Goal: Task Accomplishment & Management: Use online tool/utility

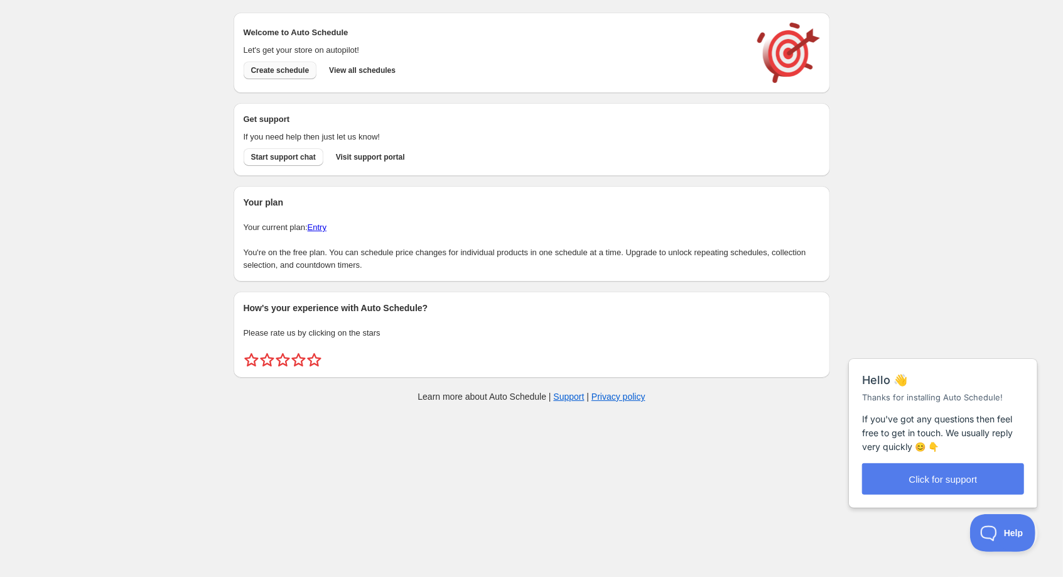
click at [285, 78] on button "Create schedule" at bounding box center [280, 71] width 73 height 18
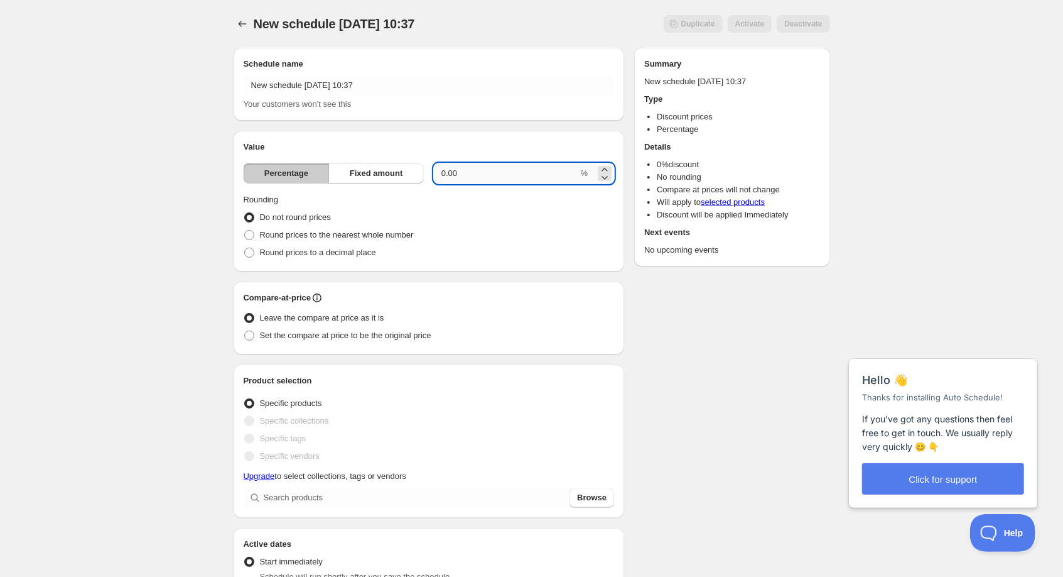
click at [495, 175] on input "0.00" at bounding box center [506, 173] width 144 height 20
type input "0"
type input "20"
click at [552, 232] on div "Round prices to the nearest whole number" at bounding box center [429, 235] width 371 height 18
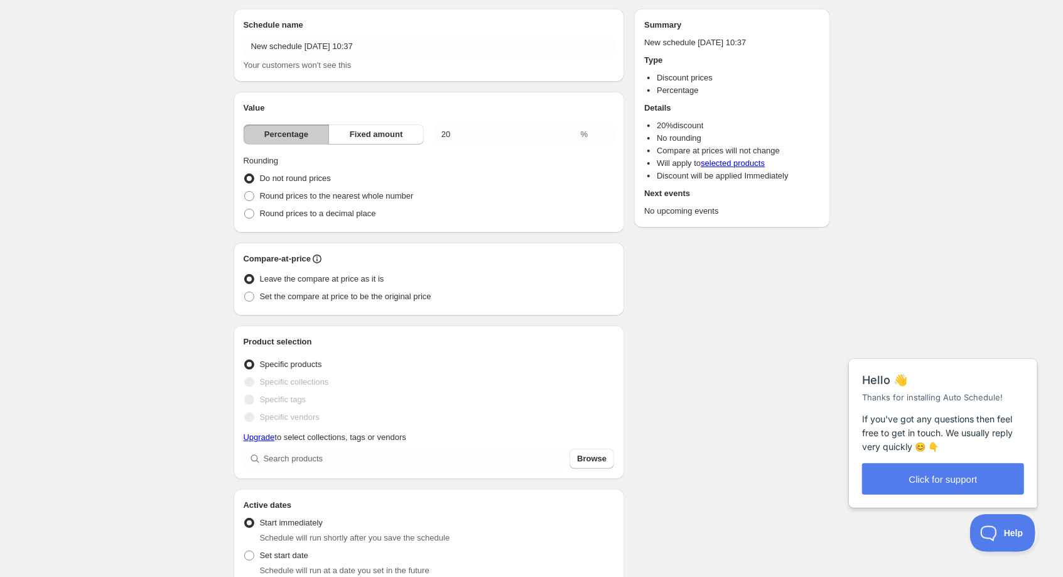
scroll to position [40, 0]
click at [337, 199] on span "Round prices to the nearest whole number" at bounding box center [337, 194] width 154 height 13
click at [245, 190] on input "Round prices to the nearest whole number" at bounding box center [244, 190] width 1 height 1
radio input "true"
click at [290, 179] on span "Do not round prices" at bounding box center [295, 176] width 71 height 9
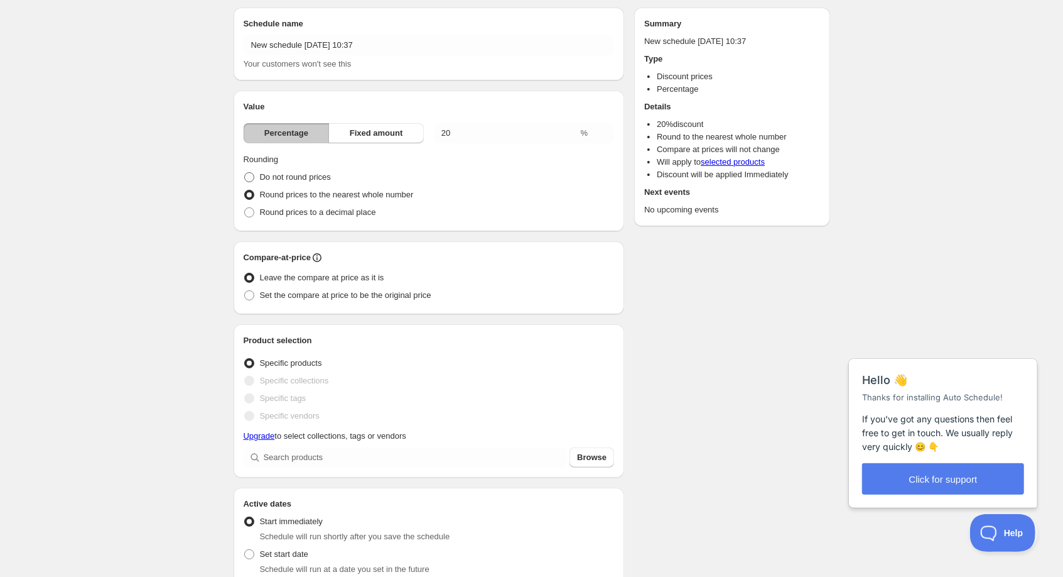
click at [245, 173] on input "Do not round prices" at bounding box center [244, 172] width 1 height 1
radio input "true"
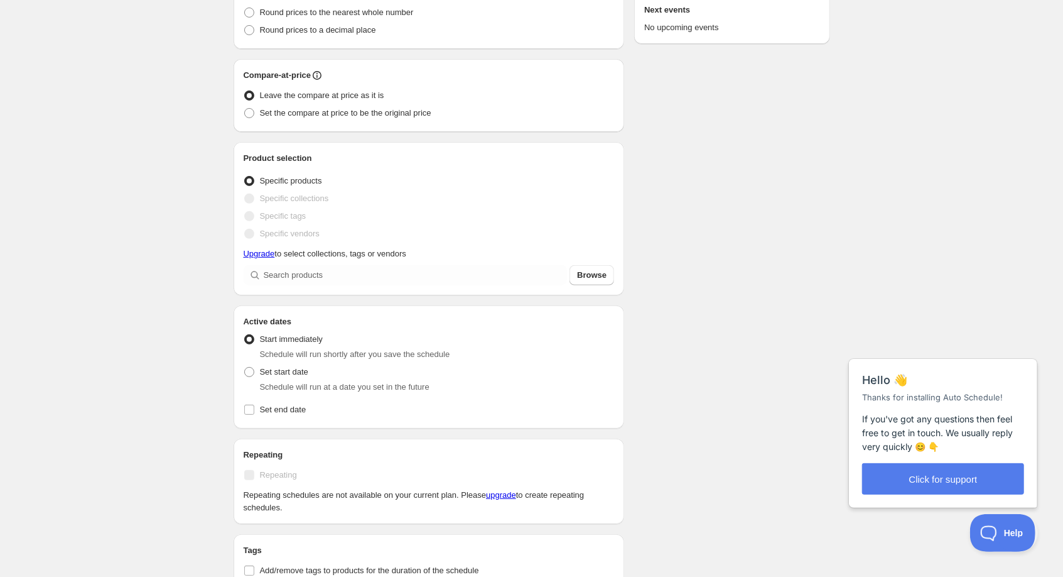
scroll to position [224, 0]
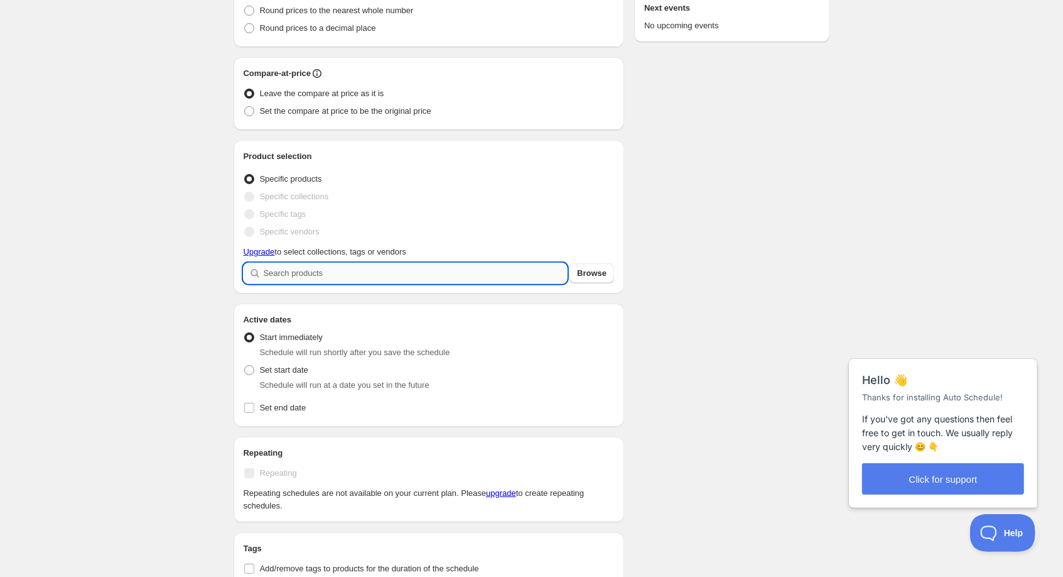
click at [327, 273] on input "search" at bounding box center [416, 273] width 304 height 20
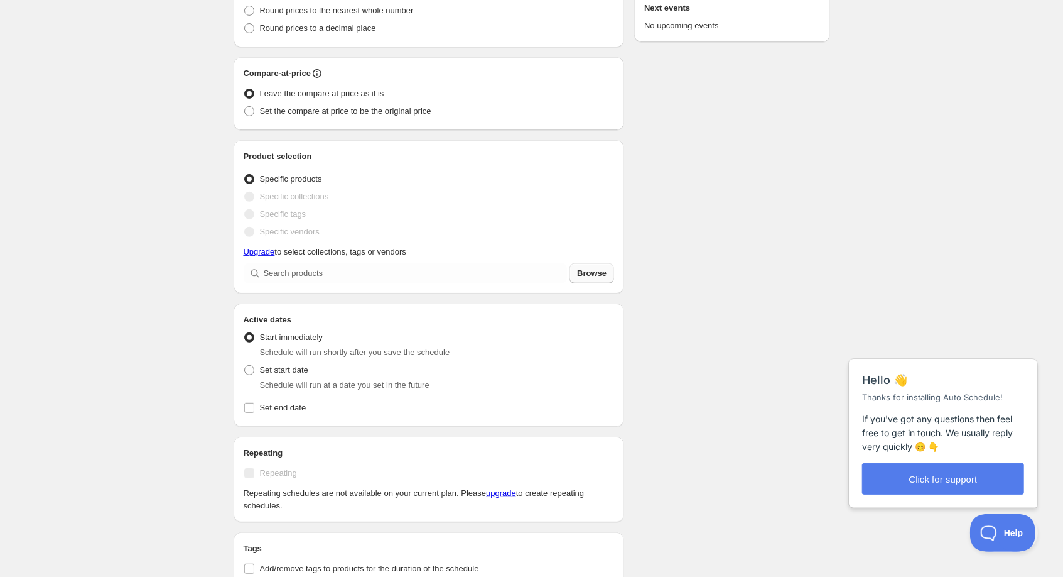
click at [593, 278] on span "Browse" at bounding box center [592, 273] width 30 height 13
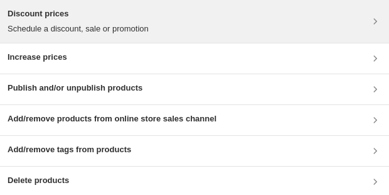
click at [79, 21] on div "Discount prices Schedule a discount, sale or promotion" at bounding box center [78, 22] width 141 height 28
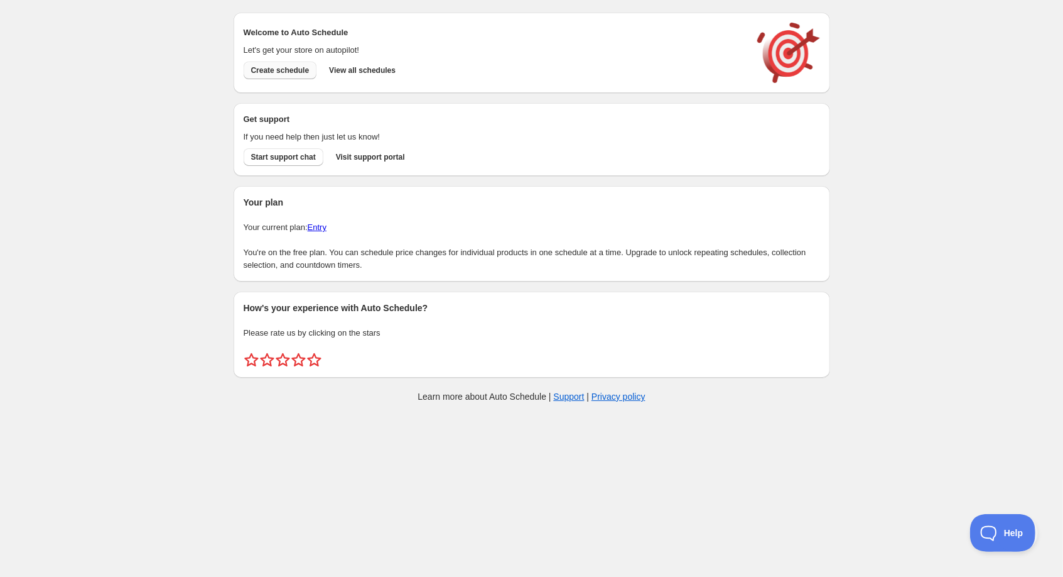
click at [255, 74] on span "Create schedule" at bounding box center [280, 70] width 58 height 10
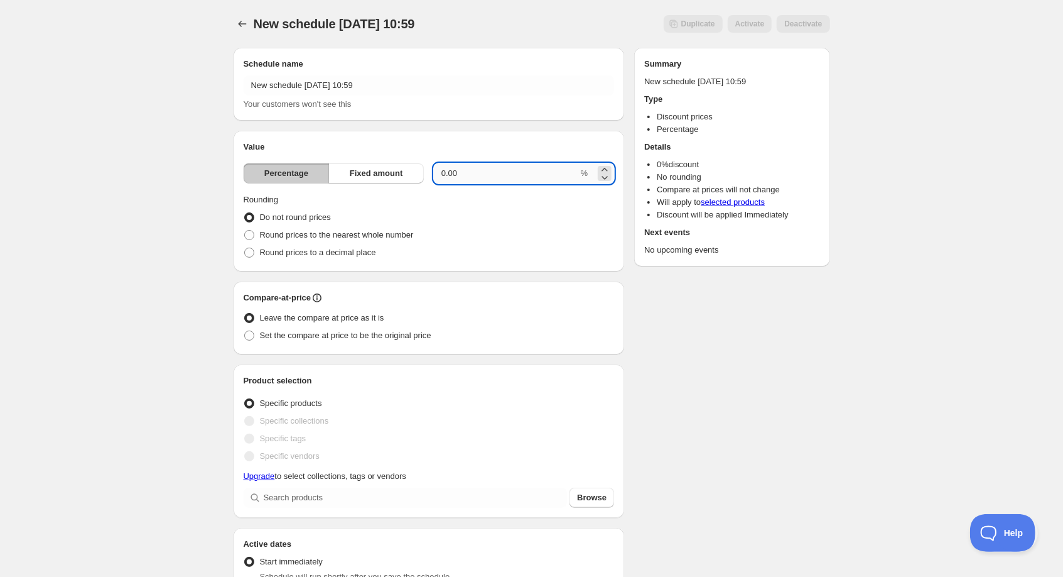
click at [482, 170] on input "0.00" at bounding box center [506, 173] width 144 height 20
type input "0"
type input "20"
click at [516, 232] on div "Round prices to the nearest whole number" at bounding box center [429, 235] width 371 height 18
click at [299, 242] on label "Round prices to the nearest whole number" at bounding box center [329, 235] width 170 height 18
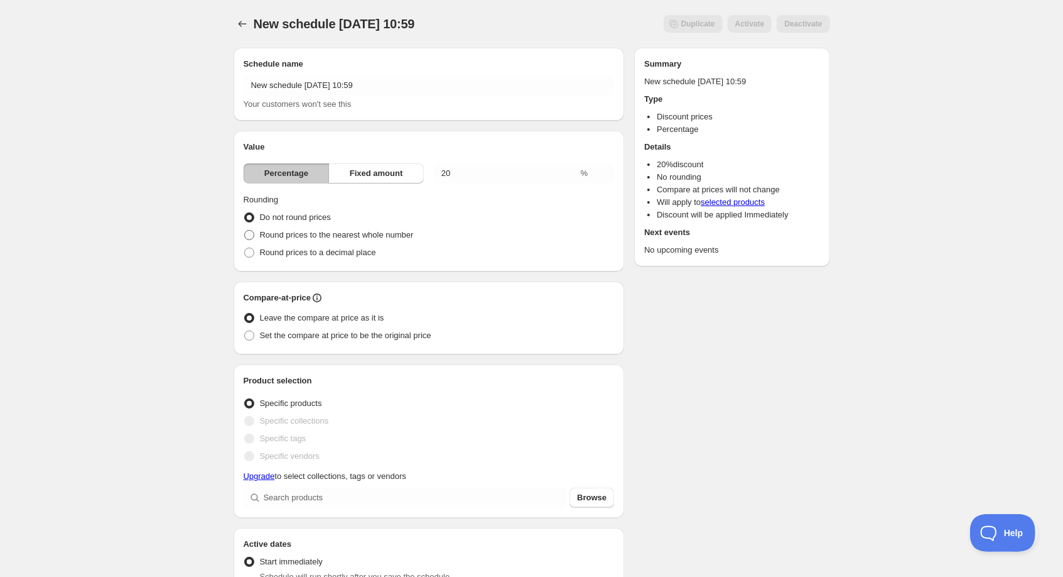
click at [245, 231] on input "Round prices to the nearest whole number" at bounding box center [244, 230] width 1 height 1
radio input "true"
click at [317, 256] on span "Round prices to a decimal place" at bounding box center [318, 251] width 116 height 9
click at [245, 248] on input "Round prices to a decimal place" at bounding box center [244, 247] width 1 height 1
radio input "true"
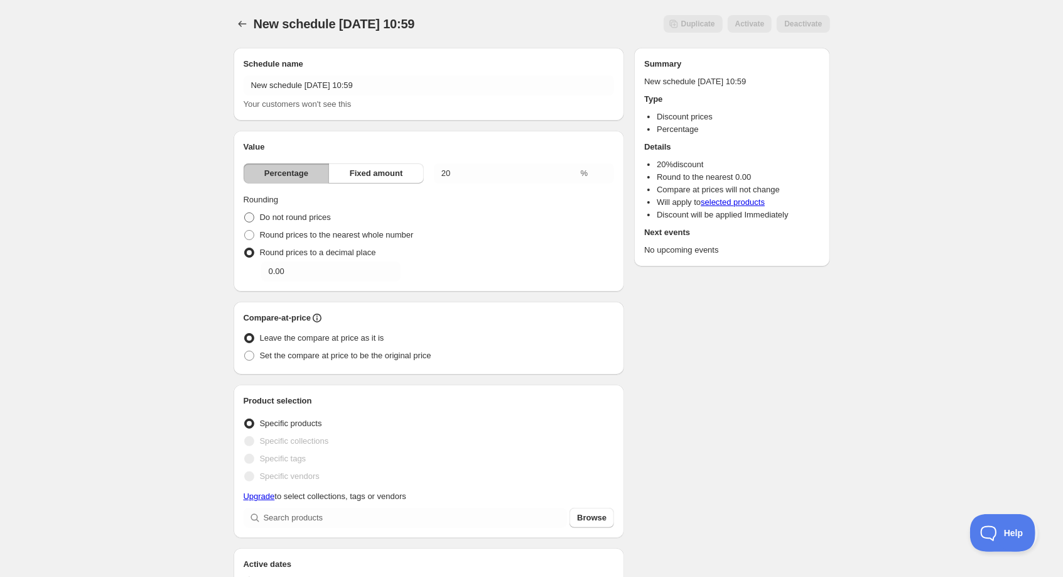
click at [277, 212] on span "Do not round prices" at bounding box center [295, 216] width 71 height 9
click at [245, 212] on input "Do not round prices" at bounding box center [244, 212] width 1 height 1
radio input "true"
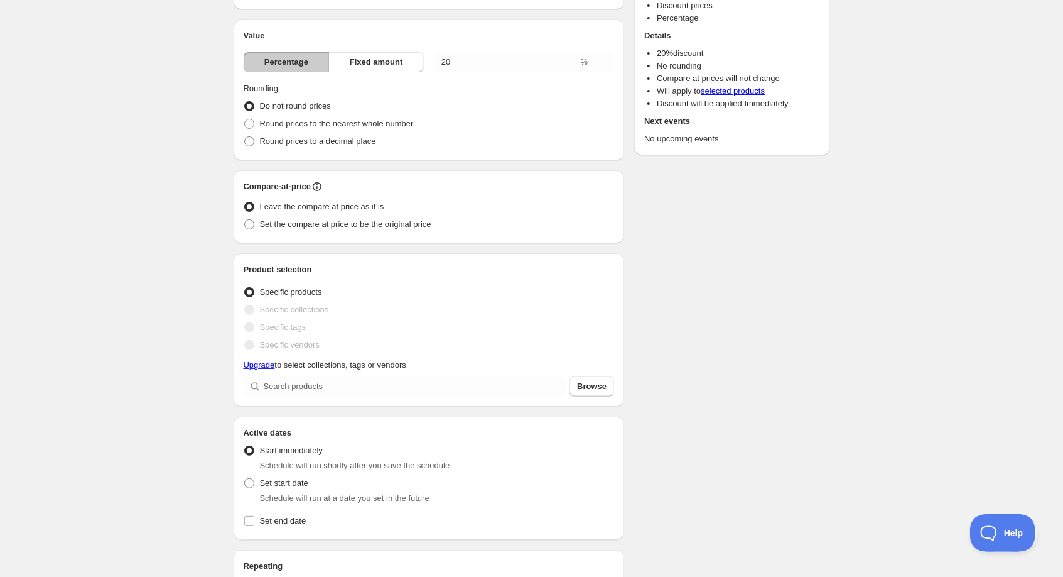
scroll to position [117, 0]
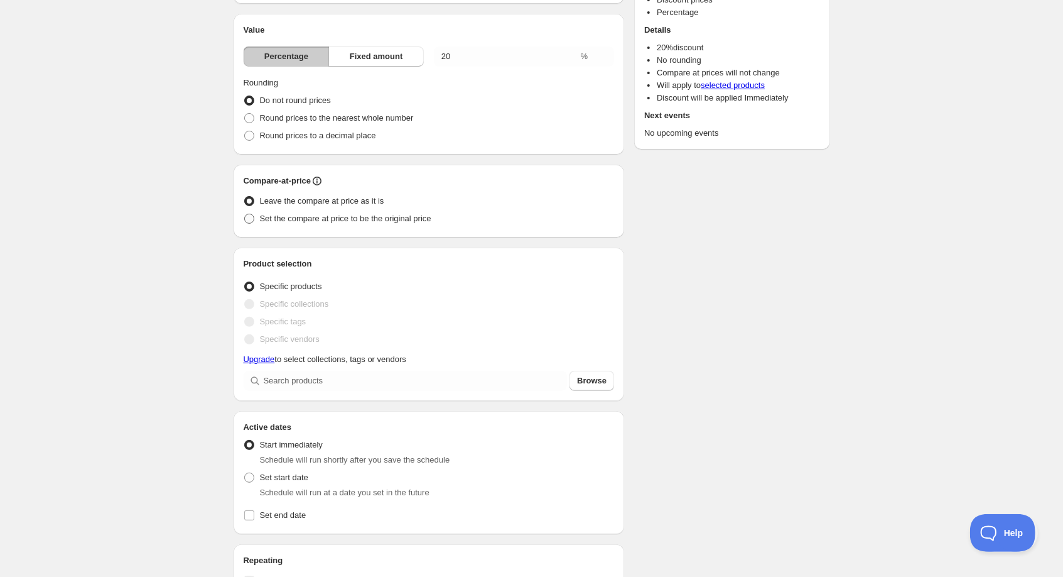
click at [254, 222] on span at bounding box center [249, 219] width 10 height 10
click at [245, 214] on input "Set the compare at price to be the original price" at bounding box center [244, 214] width 1 height 1
radio input "true"
click at [283, 205] on span "Leave the compare at price as it is" at bounding box center [322, 201] width 124 height 13
click at [245, 197] on input "Leave the compare at price as it is" at bounding box center [244, 196] width 1 height 1
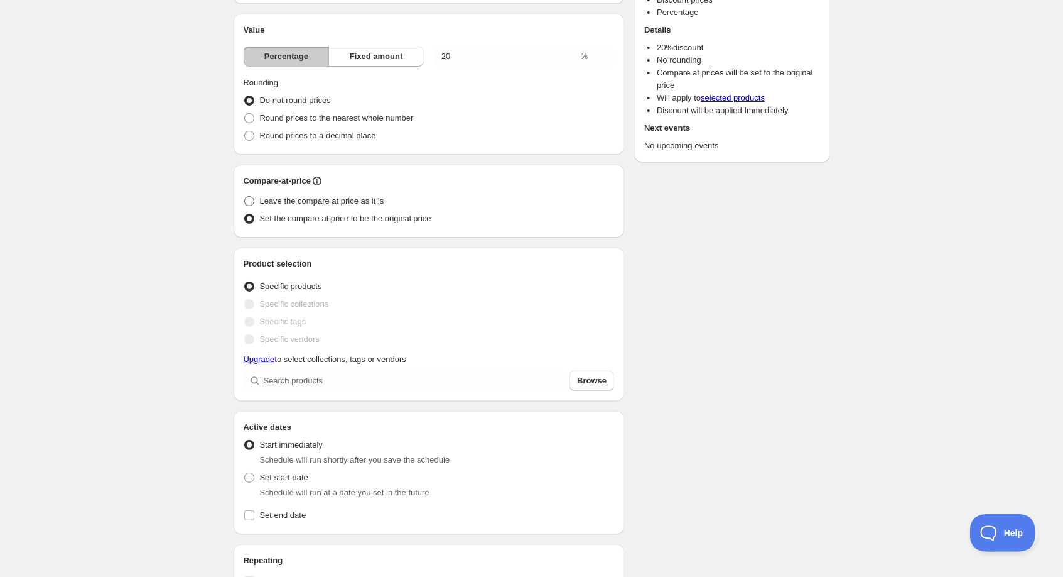
radio input "true"
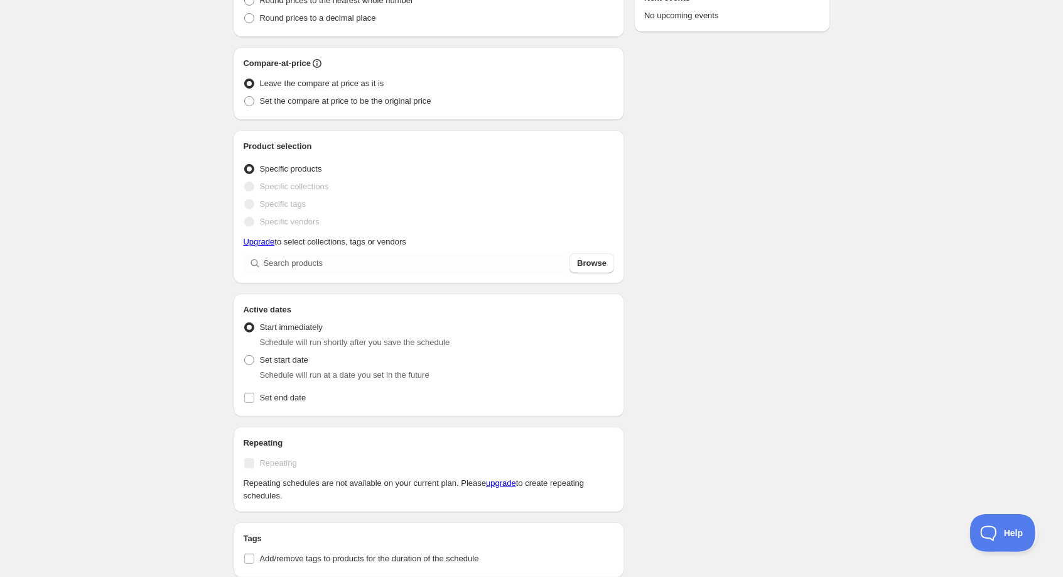
scroll to position [237, 0]
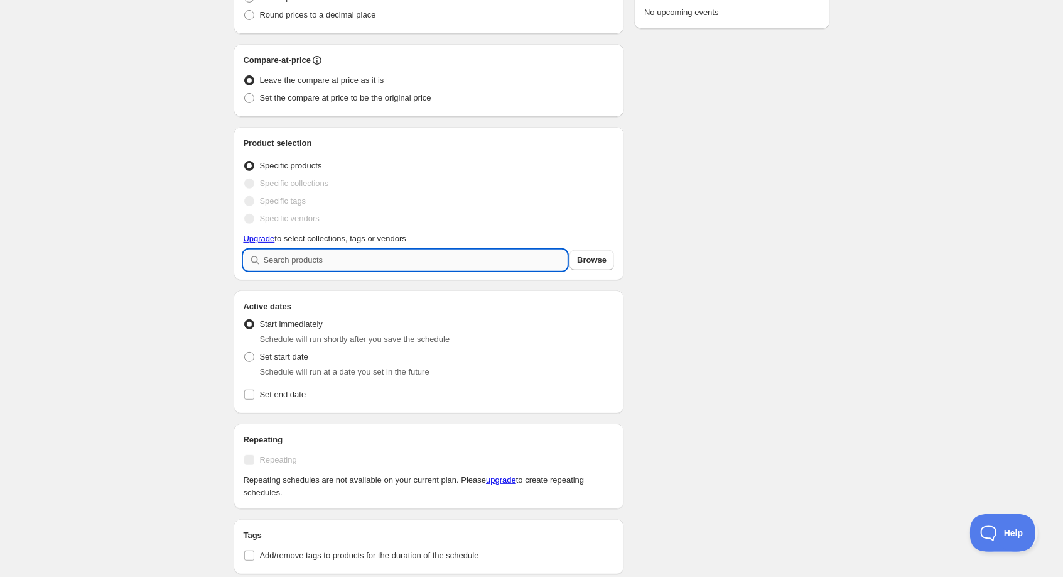
click at [318, 254] on input "search" at bounding box center [416, 260] width 304 height 20
click at [597, 258] on span "Browse" at bounding box center [592, 260] width 30 height 13
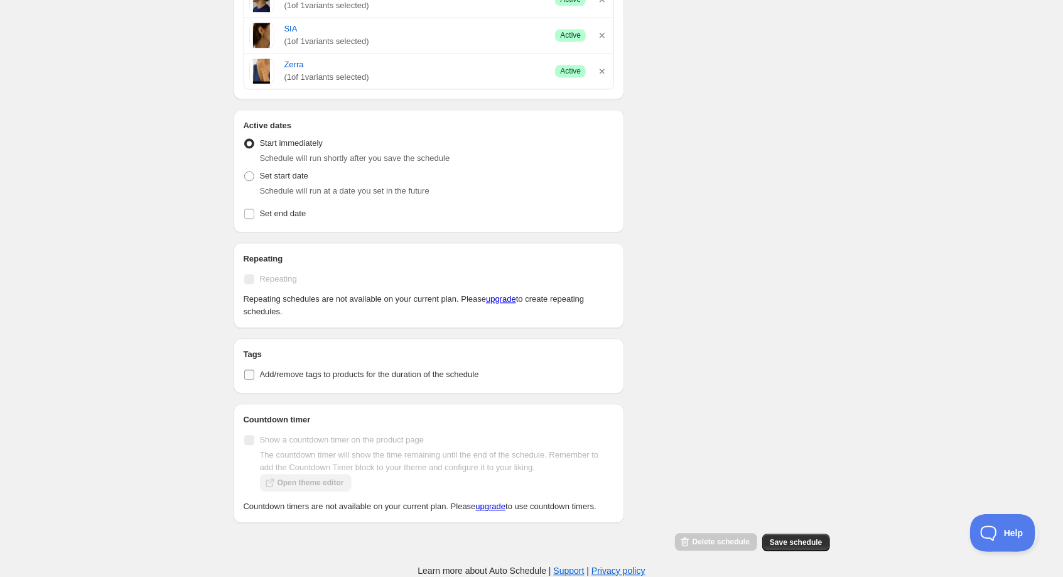
scroll to position [1800, 0]
click at [247, 171] on span at bounding box center [249, 176] width 10 height 10
click at [245, 171] on input "Set start date" at bounding box center [244, 171] width 1 height 1
radio input "true"
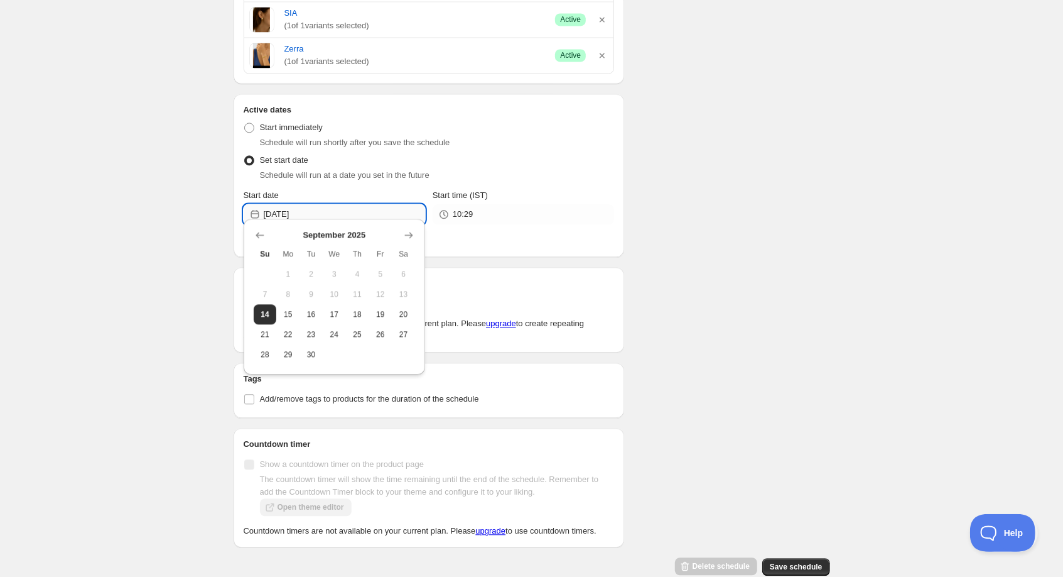
click at [333, 214] on input "2025-09-14" at bounding box center [344, 214] width 161 height 20
click at [264, 313] on span "14" at bounding box center [265, 314] width 13 height 10
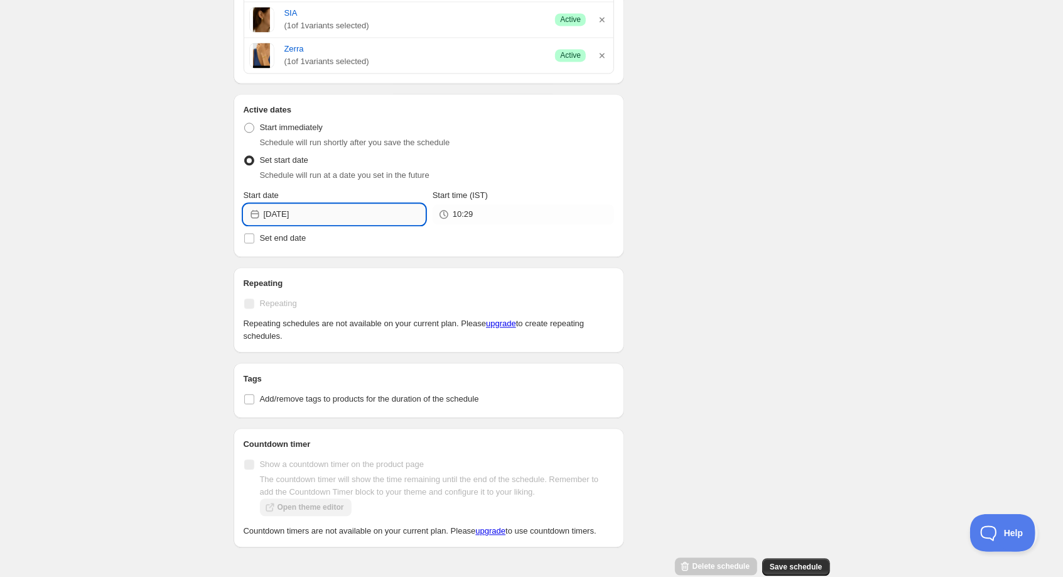
click at [357, 205] on input "2025-09-14" at bounding box center [344, 214] width 161 height 20
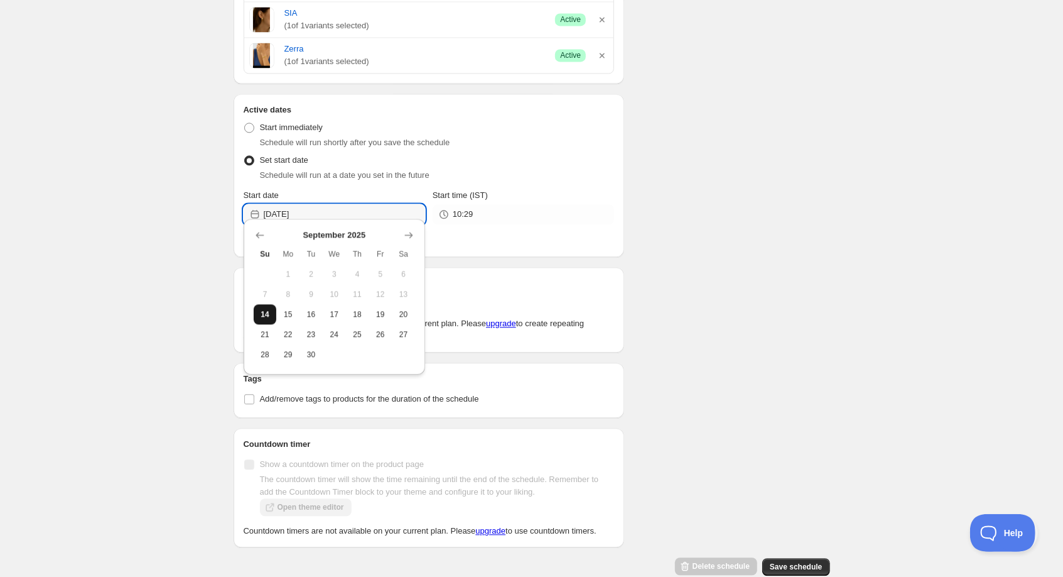
click at [263, 318] on button "14" at bounding box center [265, 314] width 23 height 20
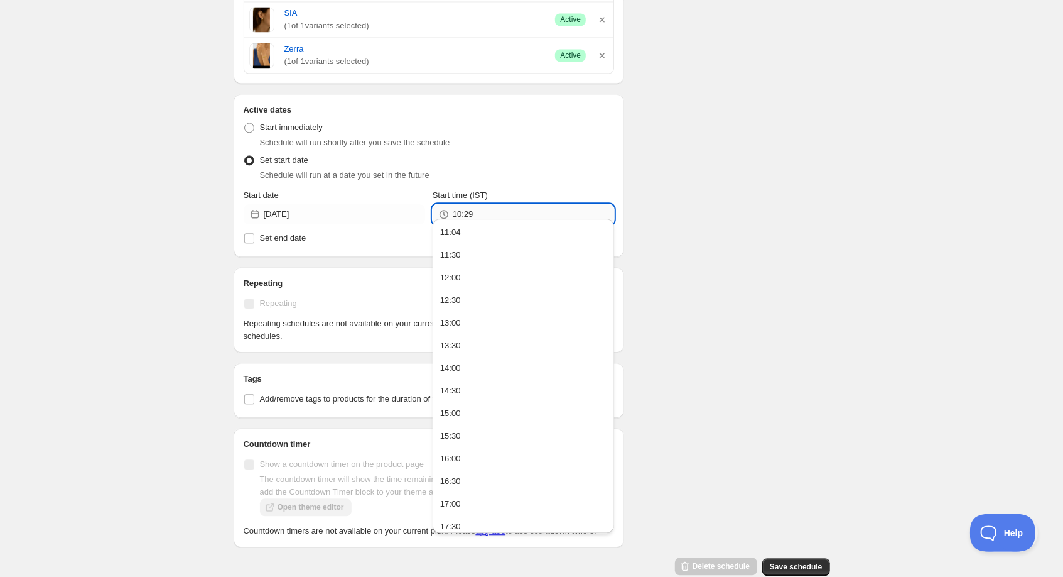
click at [486, 205] on input "10:29" at bounding box center [533, 214] width 161 height 20
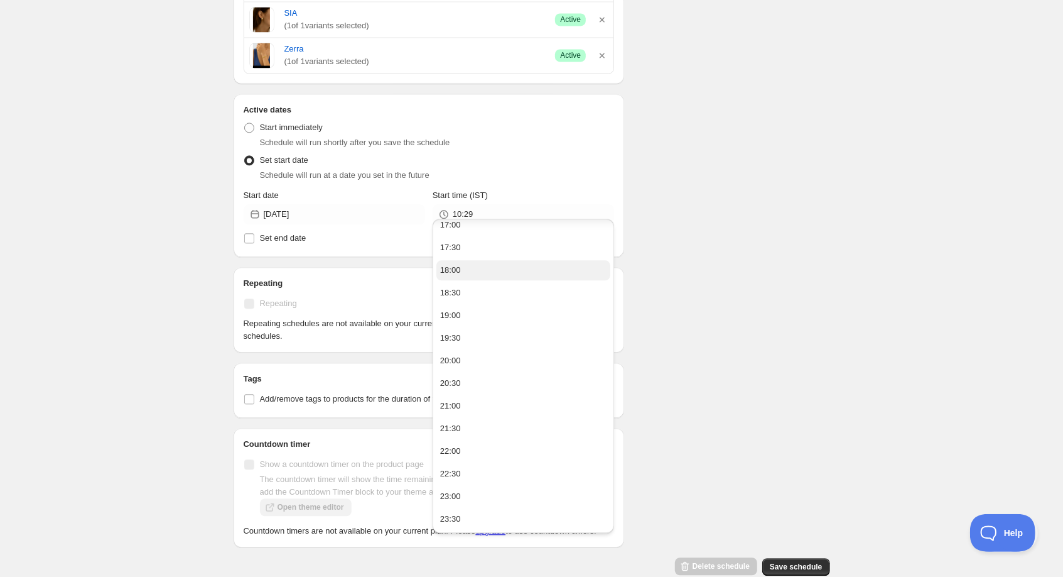
click at [467, 268] on button "18:00" at bounding box center [524, 270] width 174 height 20
type input "18:00"
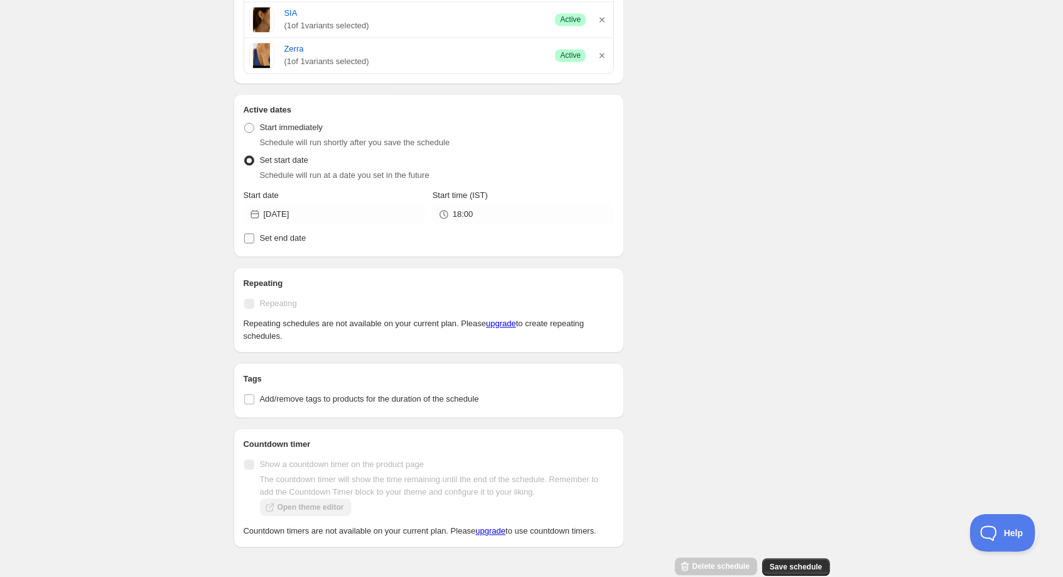
click at [292, 233] on span "Set end date" at bounding box center [283, 237] width 46 height 9
click at [254, 233] on input "Set end date" at bounding box center [249, 238] width 10 height 10
checkbox input "true"
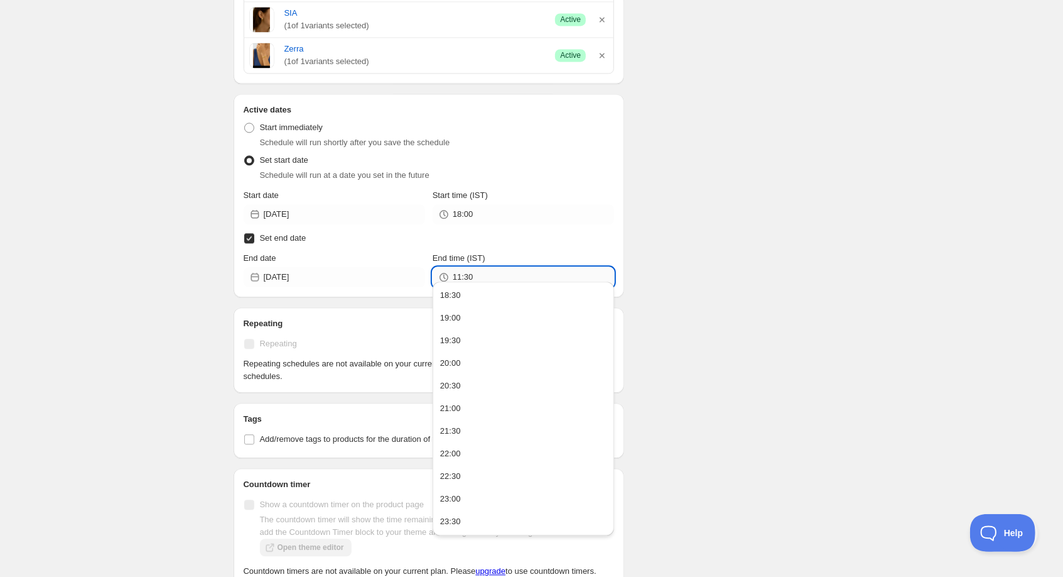
click at [488, 267] on input "11:30" at bounding box center [533, 277] width 161 height 20
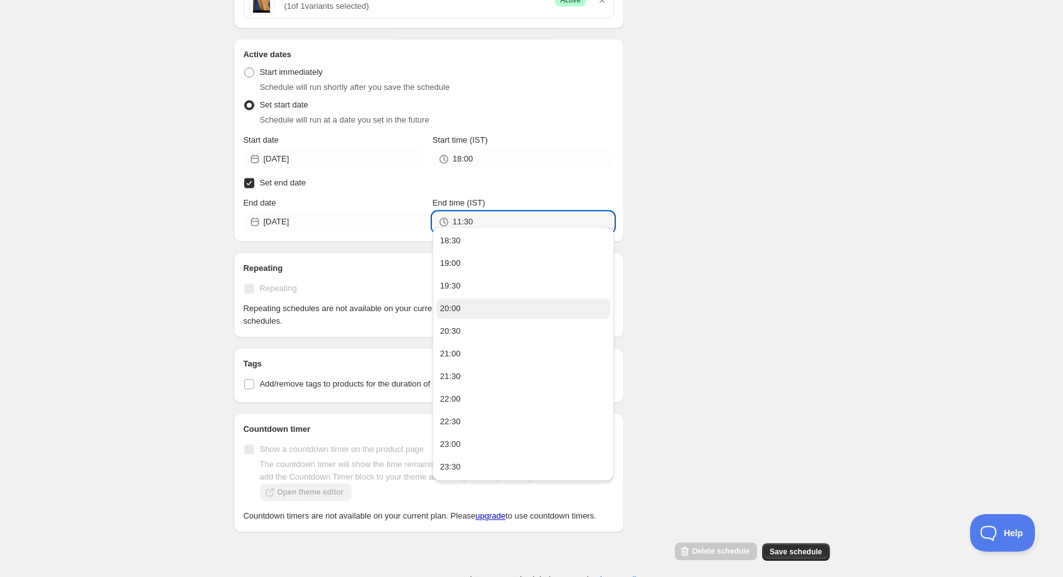
scroll to position [1872, 0]
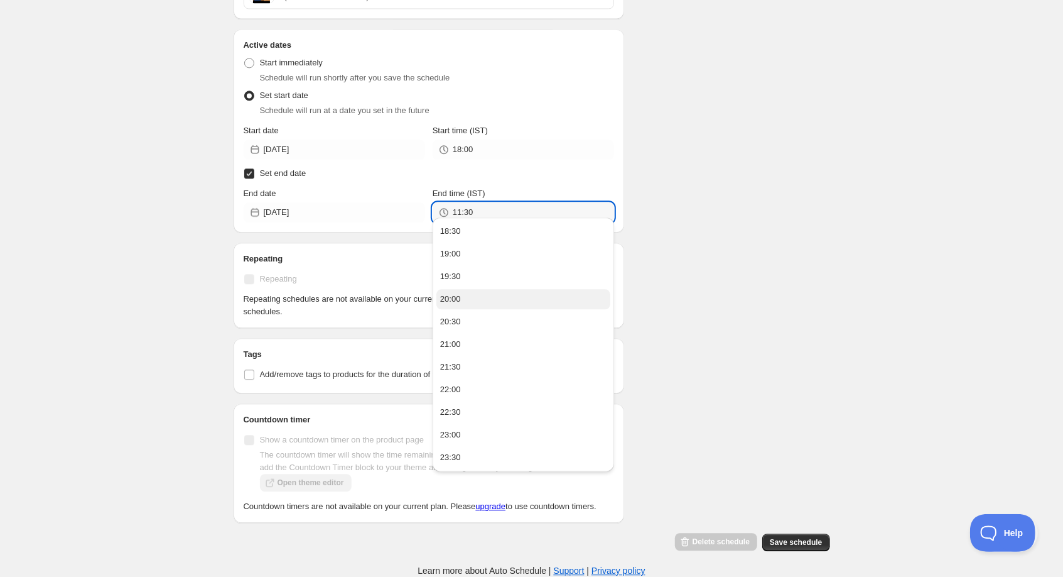
click at [470, 295] on button "20:00" at bounding box center [524, 299] width 174 height 20
type input "20:00"
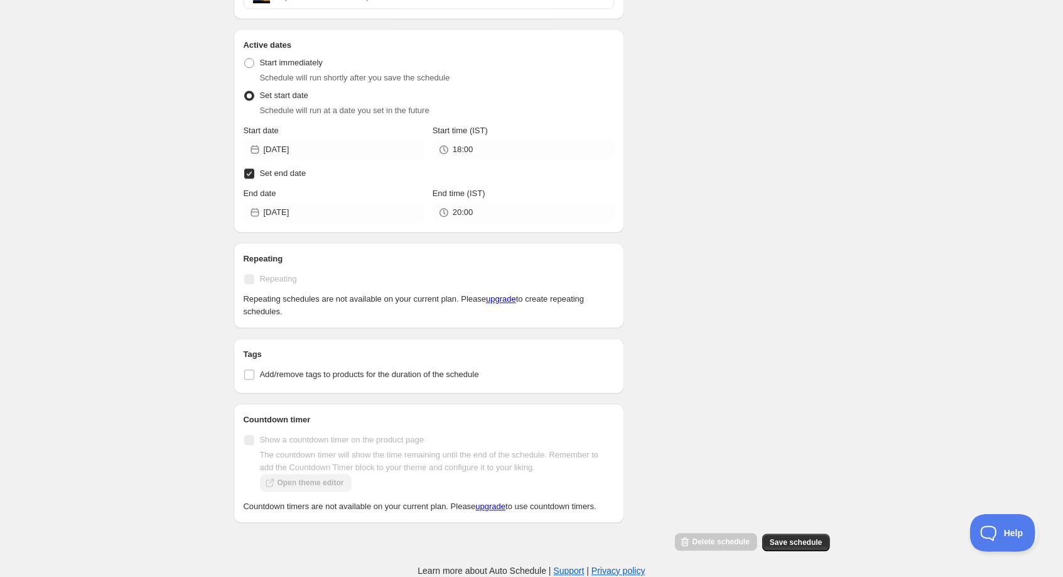
scroll to position [1881, 0]
click at [506, 501] on link "upgrade" at bounding box center [491, 505] width 30 height 9
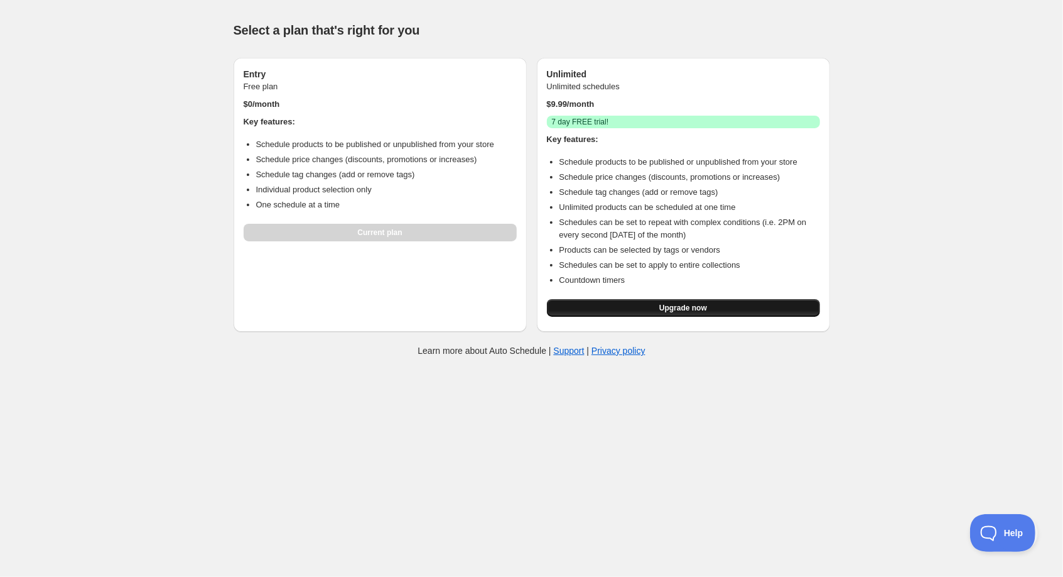
click at [626, 317] on button "Upgrade now" at bounding box center [683, 308] width 273 height 18
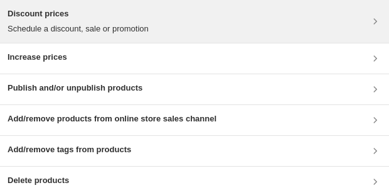
click at [95, 11] on h3 "Discount prices" at bounding box center [78, 14] width 141 height 13
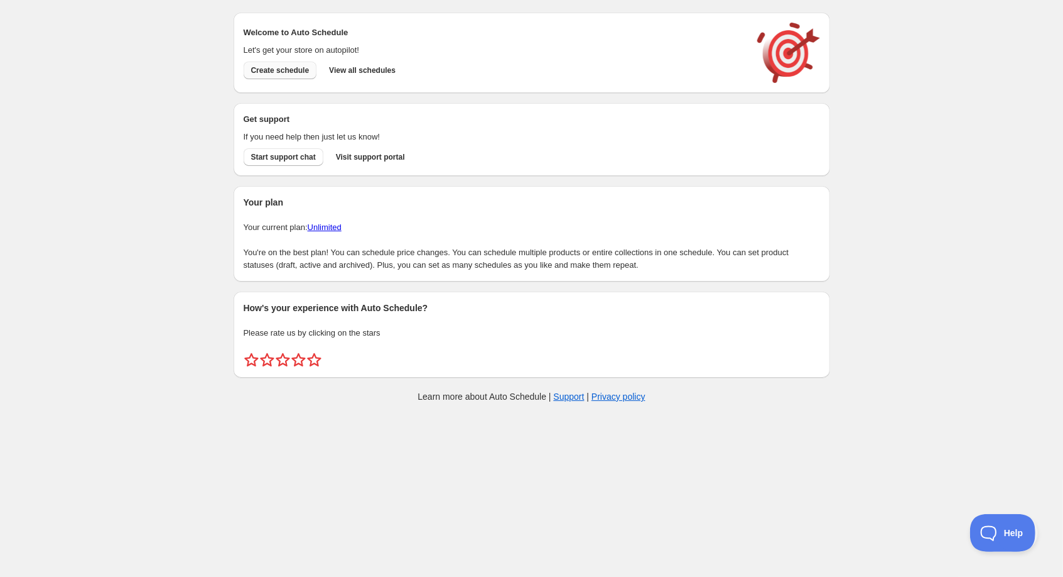
click at [298, 74] on span "Create schedule" at bounding box center [280, 70] width 58 height 10
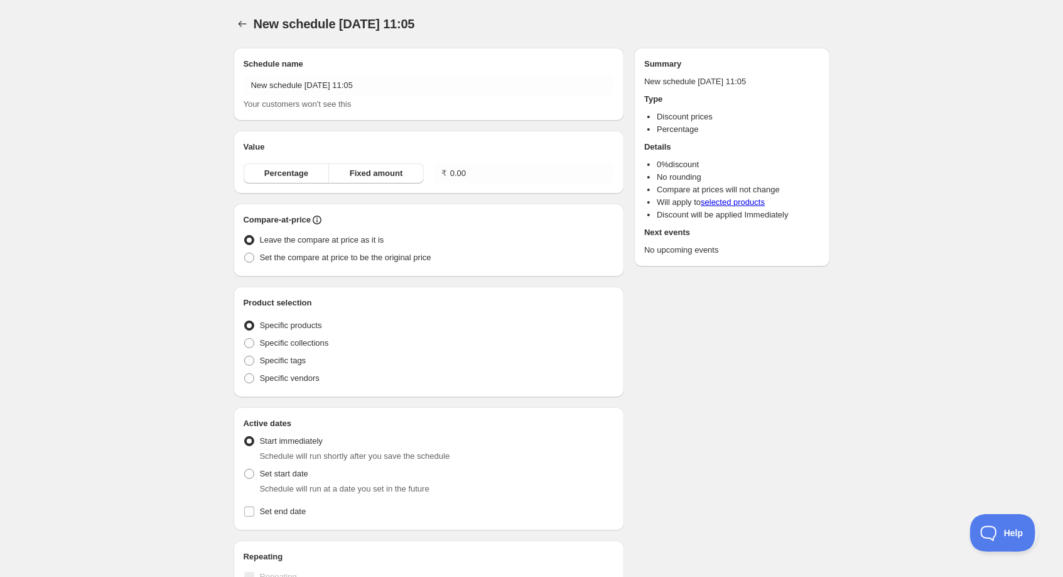
radio input "true"
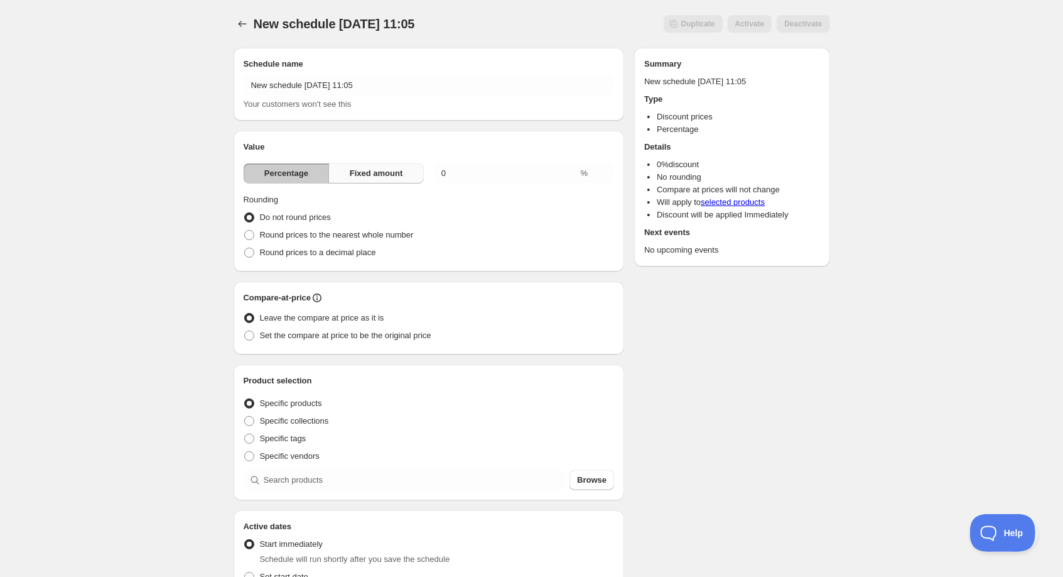
click at [397, 179] on span "Fixed amount" at bounding box center [376, 173] width 53 height 13
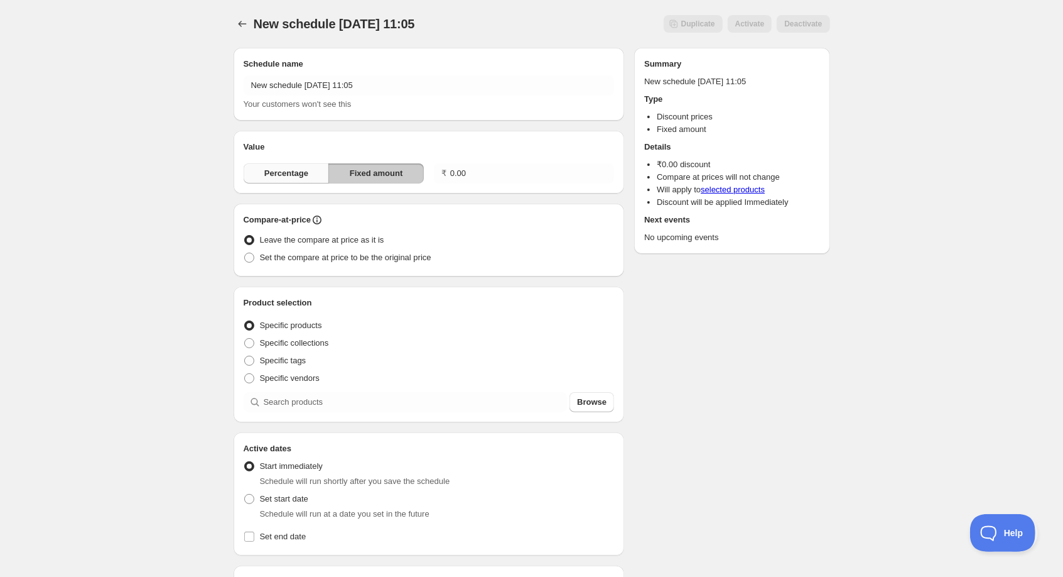
click at [290, 171] on span "Percentage" at bounding box center [286, 173] width 44 height 13
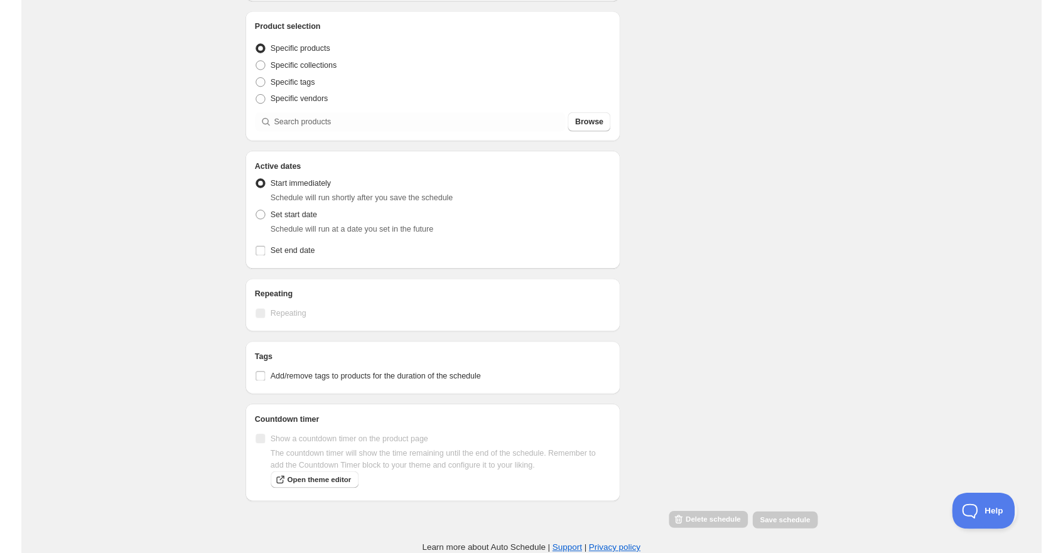
scroll to position [379, 0]
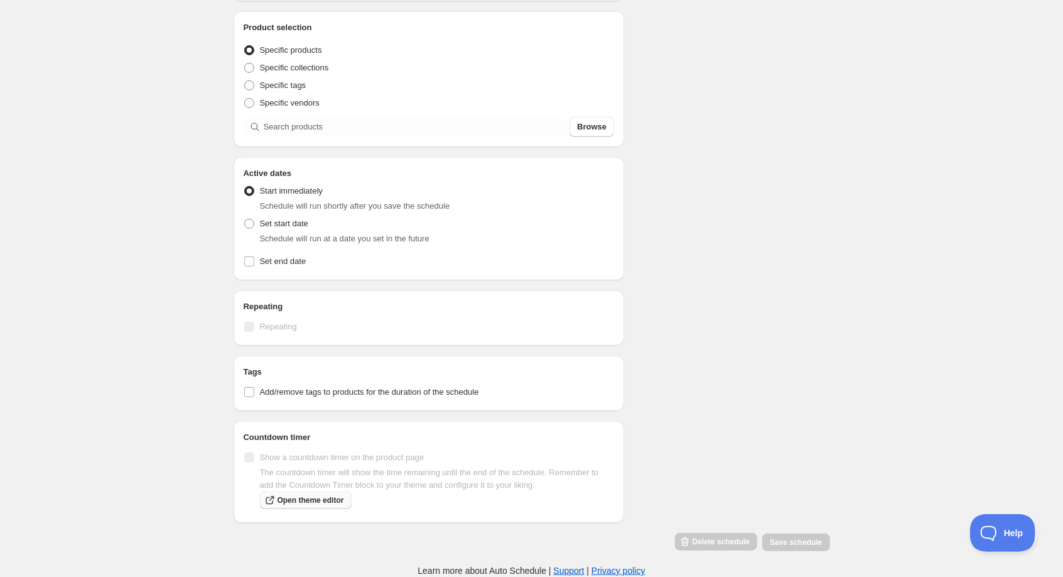
click at [313, 501] on span "Open theme editor" at bounding box center [311, 500] width 67 height 10
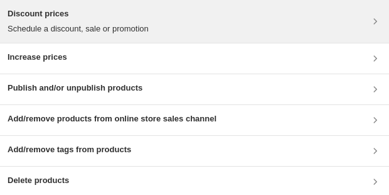
click at [232, 29] on div "Discount prices Schedule a discount, sale or promotion" at bounding box center [195, 22] width 374 height 28
